Goal: Find specific fact: Find contact information

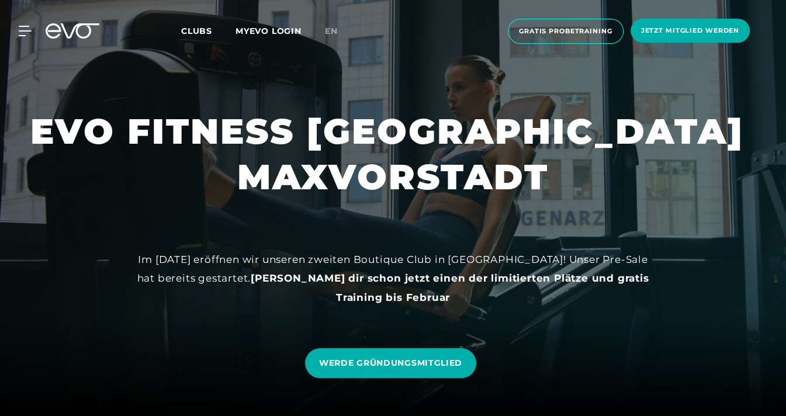
click at [192, 30] on span "Clubs" at bounding box center [196, 31] width 31 height 11
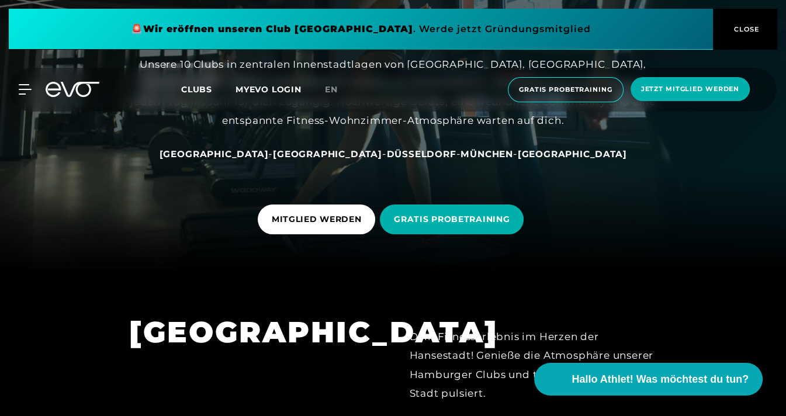
scroll to position [124, 0]
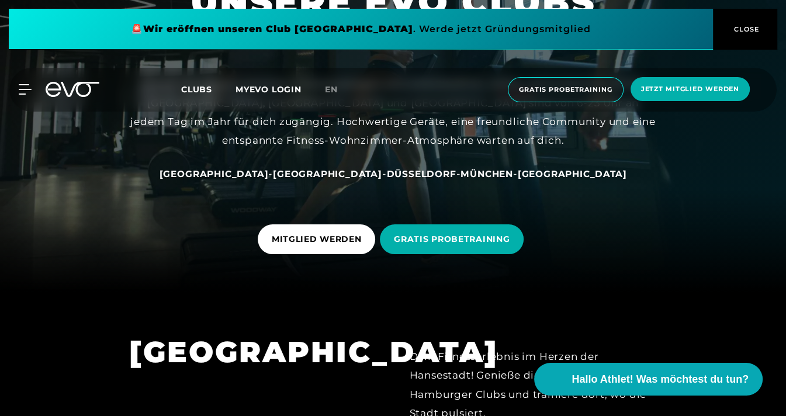
click at [315, 176] on span "[GEOGRAPHIC_DATA]" at bounding box center [327, 173] width 109 height 11
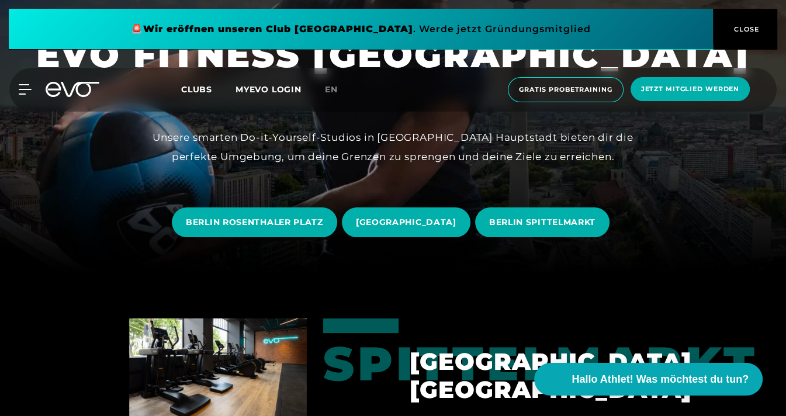
scroll to position [140, 0]
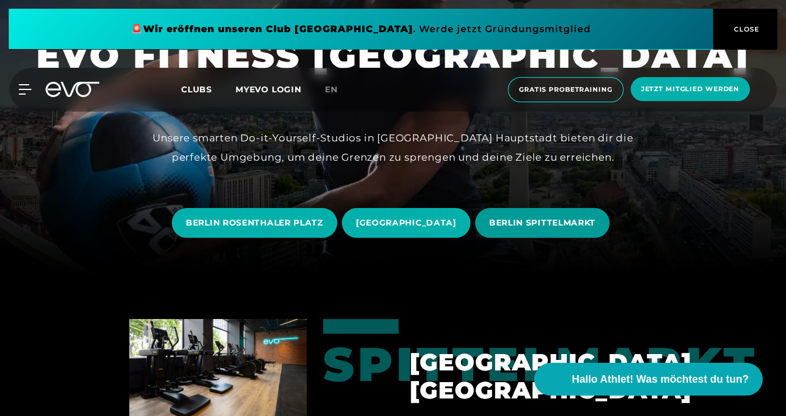
click at [575, 225] on span "BERLIN SPITTELMARKT" at bounding box center [542, 223] width 106 height 12
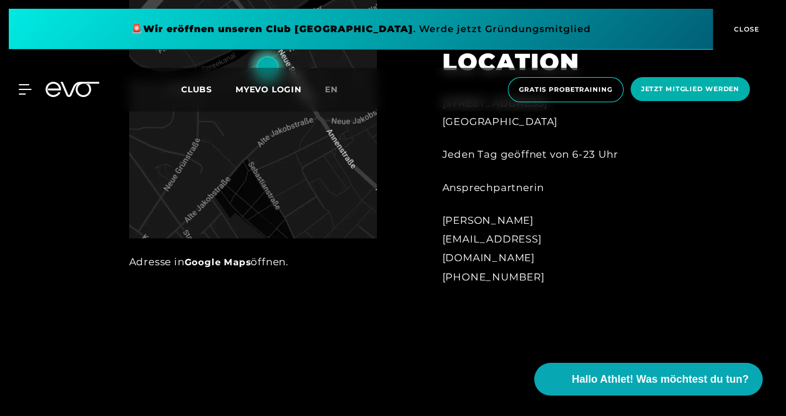
scroll to position [527, 0]
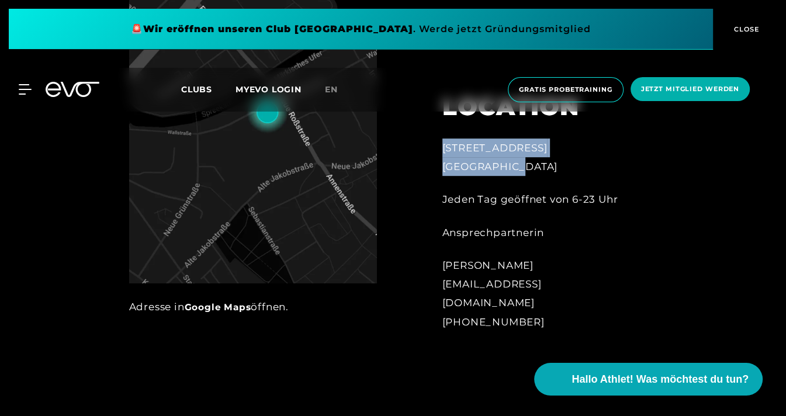
drag, startPoint x: 514, startPoint y: 188, endPoint x: 431, endPoint y: 173, distance: 84.2
click at [431, 173] on div "[STREET_ADDRESS] Jeden Tag geöffnet von 6-23 Uhr Ansprechpartnerin [PERSON_NAME…" at bounding box center [538, 205] width 224 height 282
copy div "[STREET_ADDRESS]"
